Goal: Register for event/course

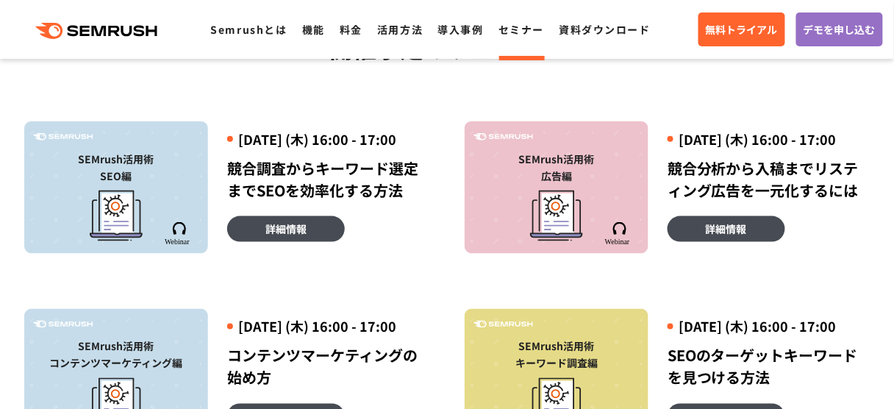
scroll to position [470, 0]
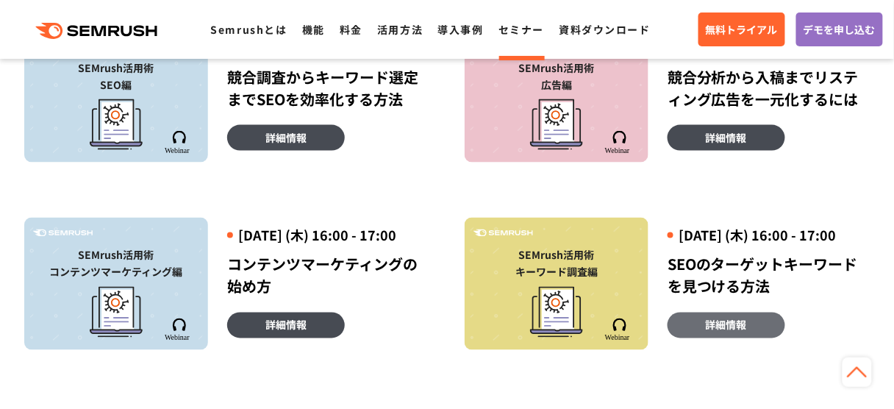
click at [708, 333] on span "詳細情報" at bounding box center [726, 325] width 41 height 16
